Goal: Task Accomplishment & Management: Manage account settings

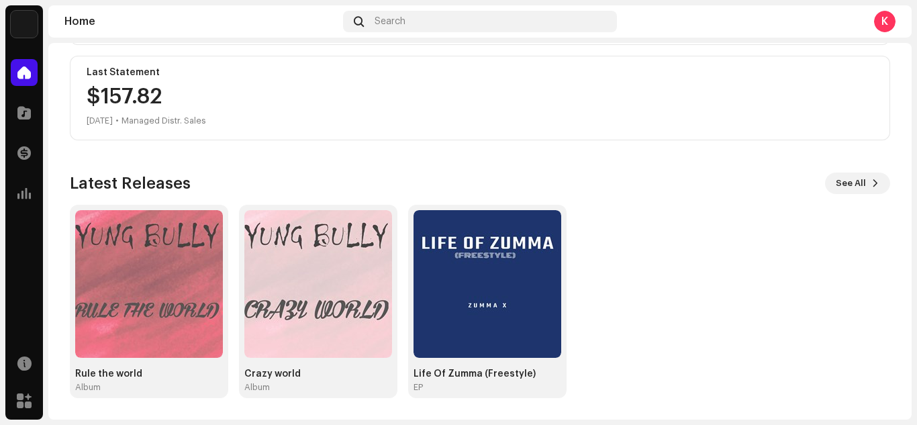
scroll to position [131, 0]
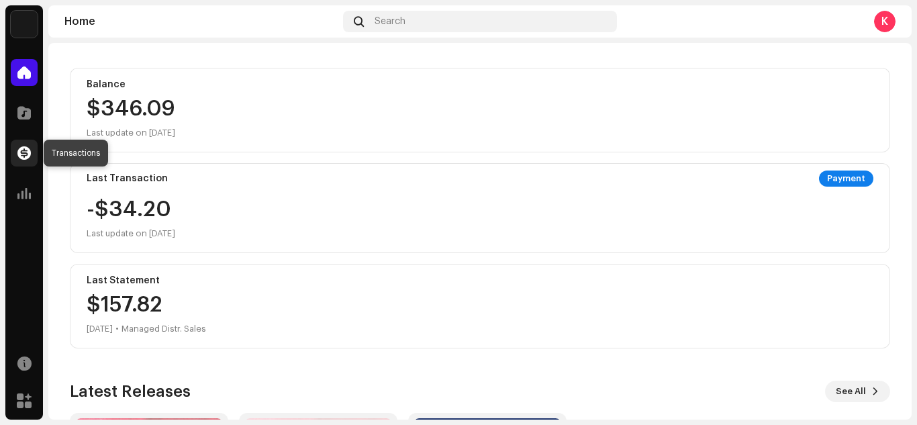
click at [32, 146] on div at bounding box center [24, 153] width 27 height 27
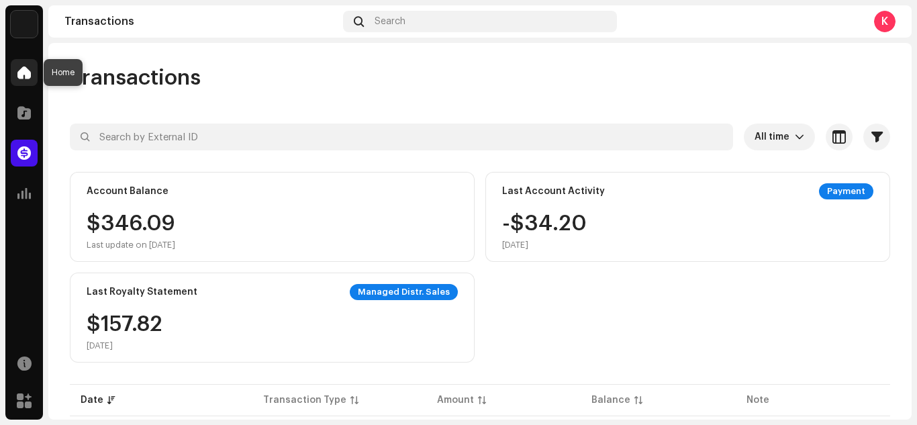
click at [29, 64] on div at bounding box center [24, 72] width 27 height 27
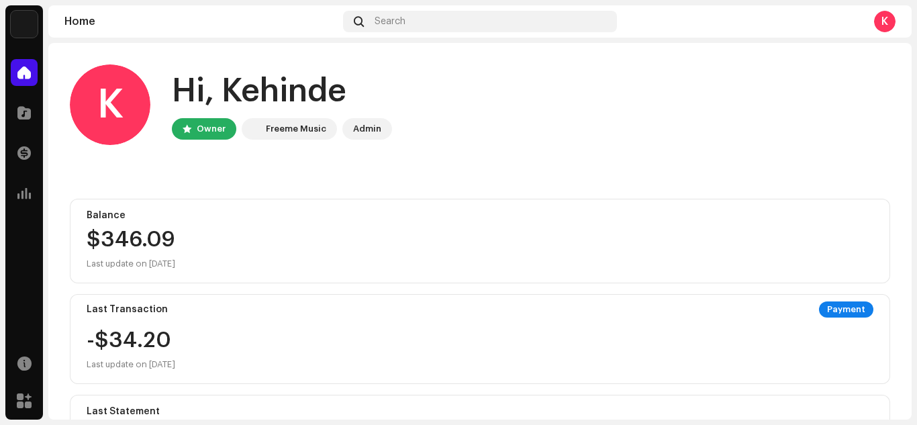
click at [895, 17] on div "K" at bounding box center [884, 21] width 21 height 21
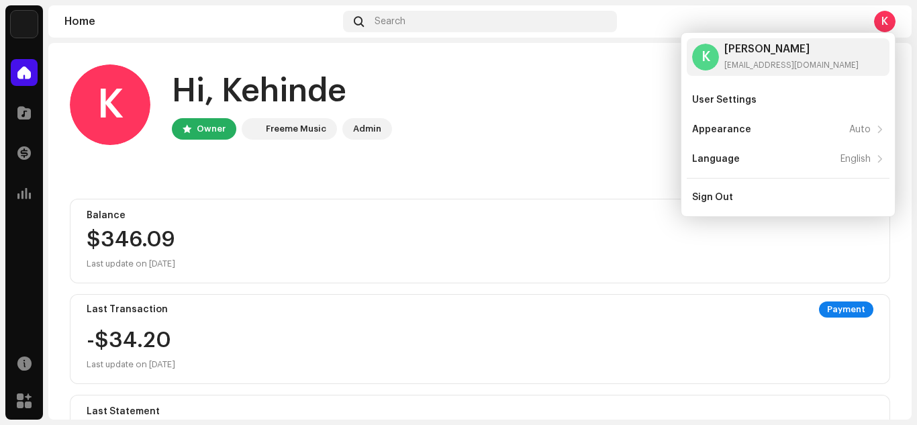
click at [586, 128] on div "K Hi, Kehinde Owner Freeme Music Admin" at bounding box center [480, 104] width 820 height 81
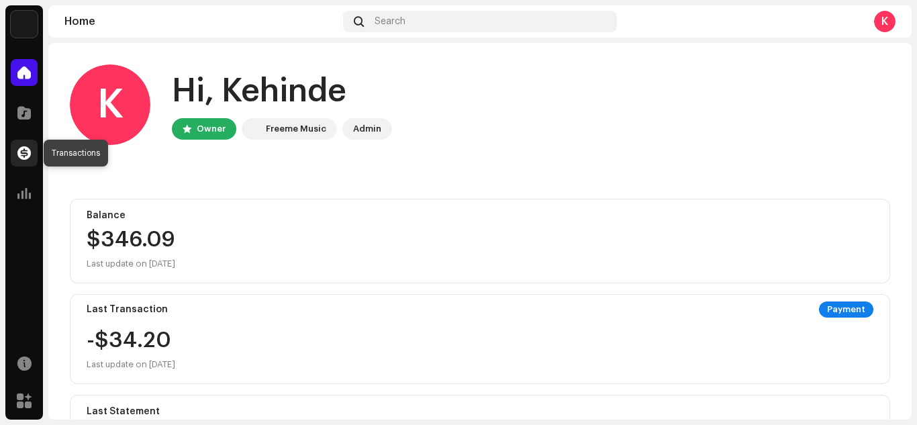
click at [30, 160] on div at bounding box center [24, 153] width 27 height 27
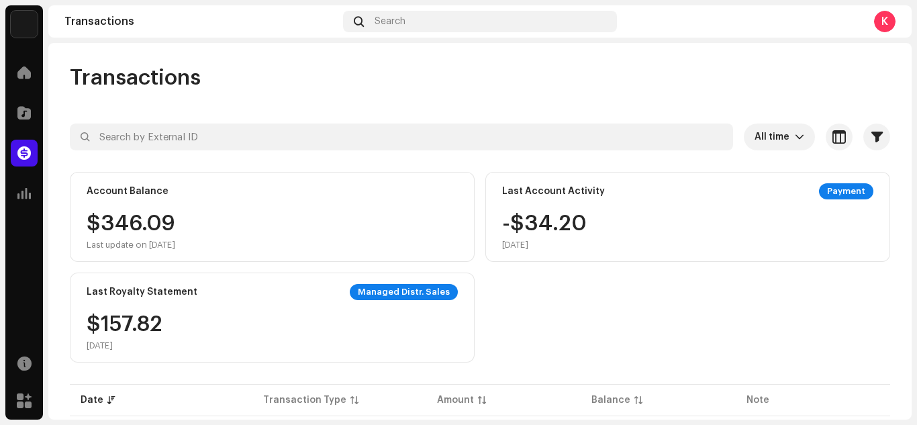
click at [888, 12] on div "K" at bounding box center [884, 21] width 21 height 21
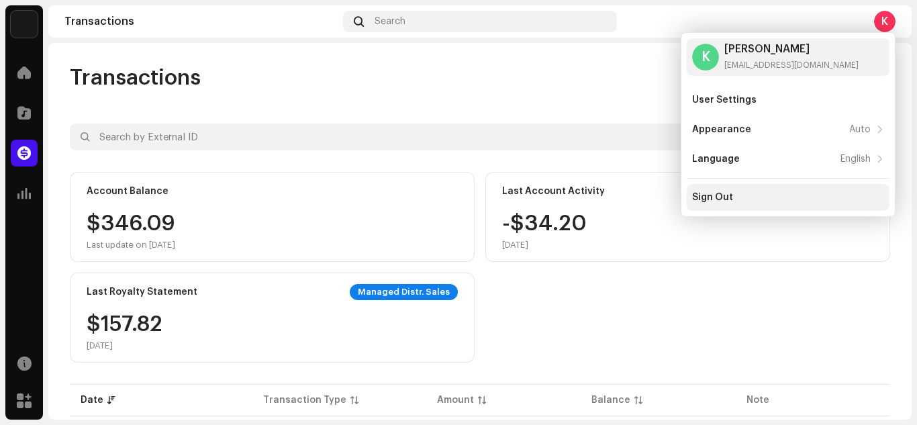
click at [771, 191] on div "Sign Out" at bounding box center [788, 197] width 203 height 27
